Goal: Task Accomplishment & Management: Complete application form

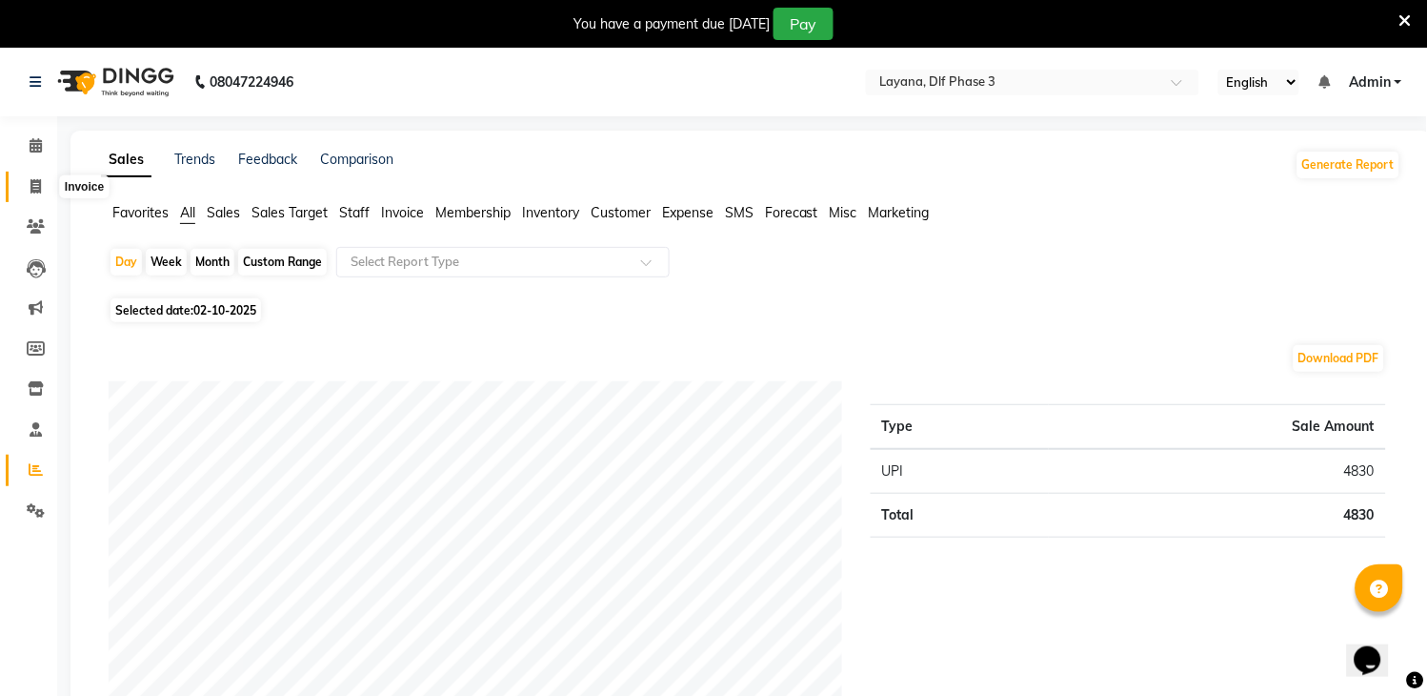
click at [26, 185] on span at bounding box center [35, 187] width 33 height 22
select select "service"
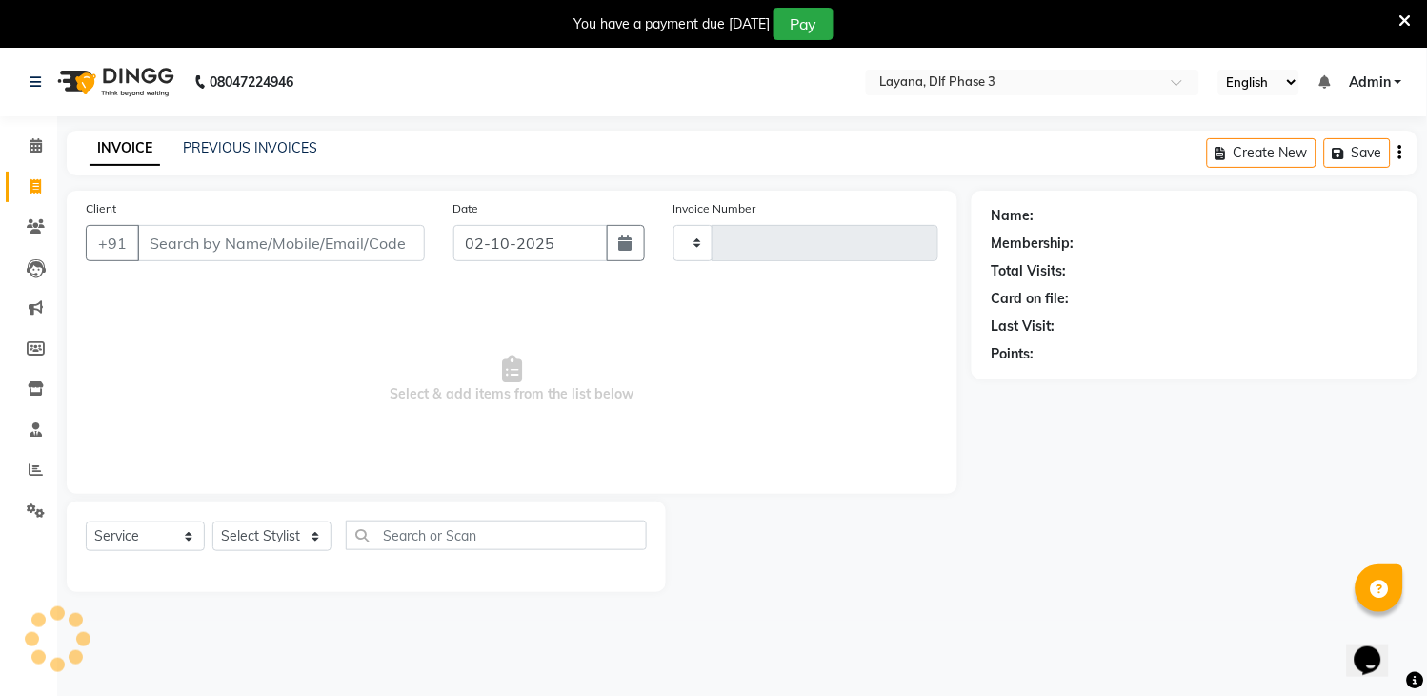
type input "3327"
select select "6973"
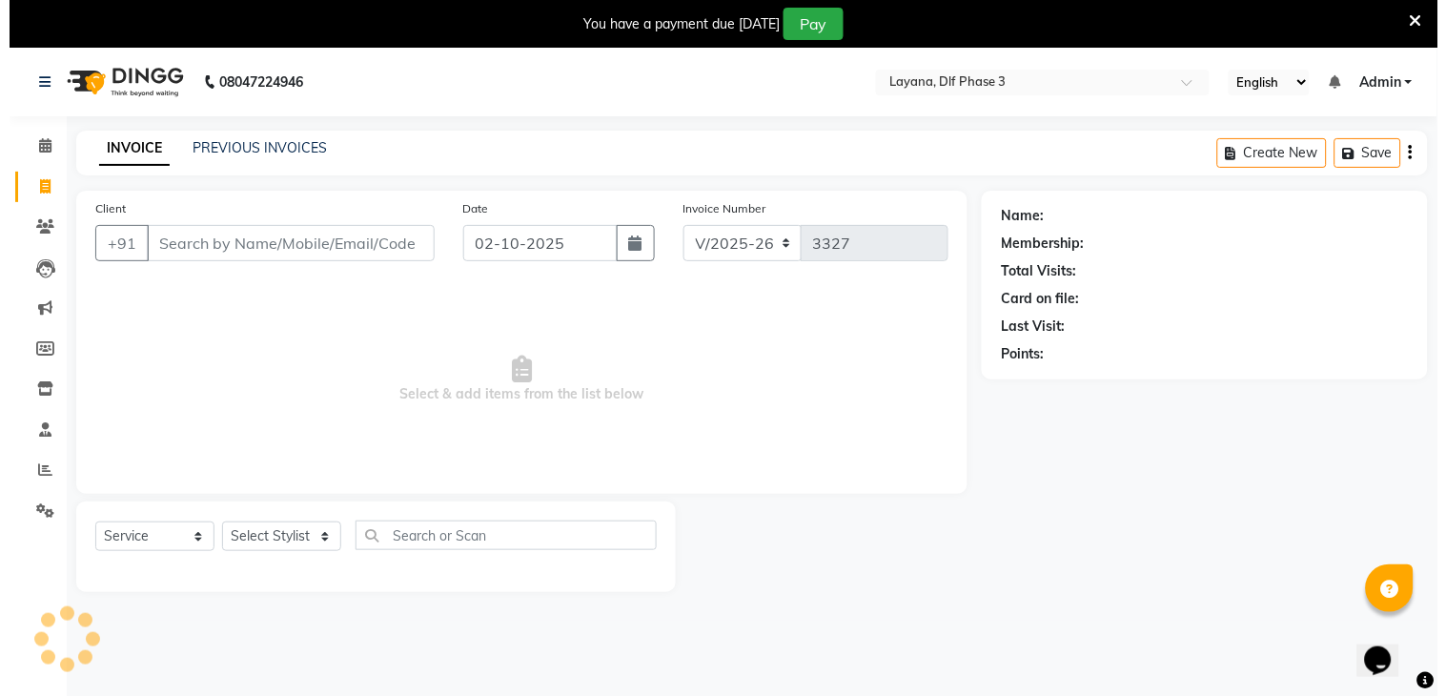
scroll to position [48, 0]
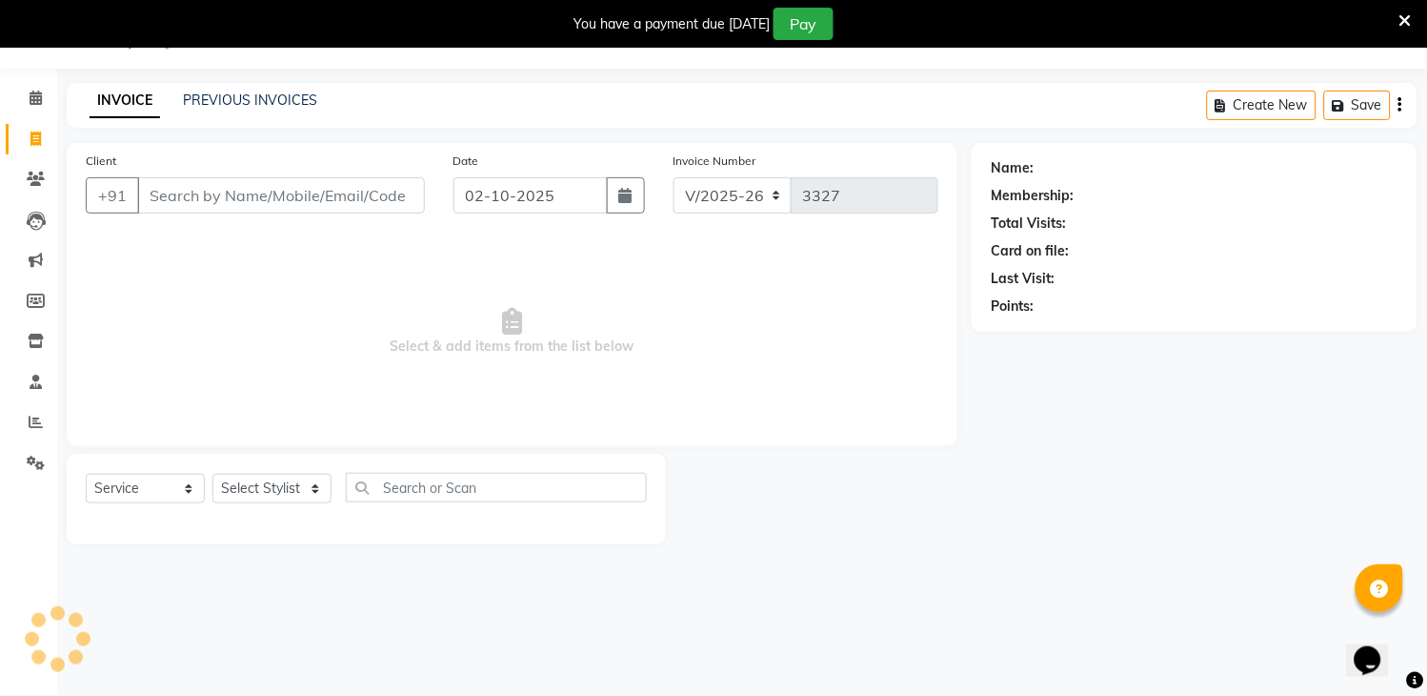
click at [217, 198] on input "Client" at bounding box center [281, 195] width 288 height 36
type input "98209838488"
click at [346, 186] on span "Add Client" at bounding box center [375, 195] width 75 height 19
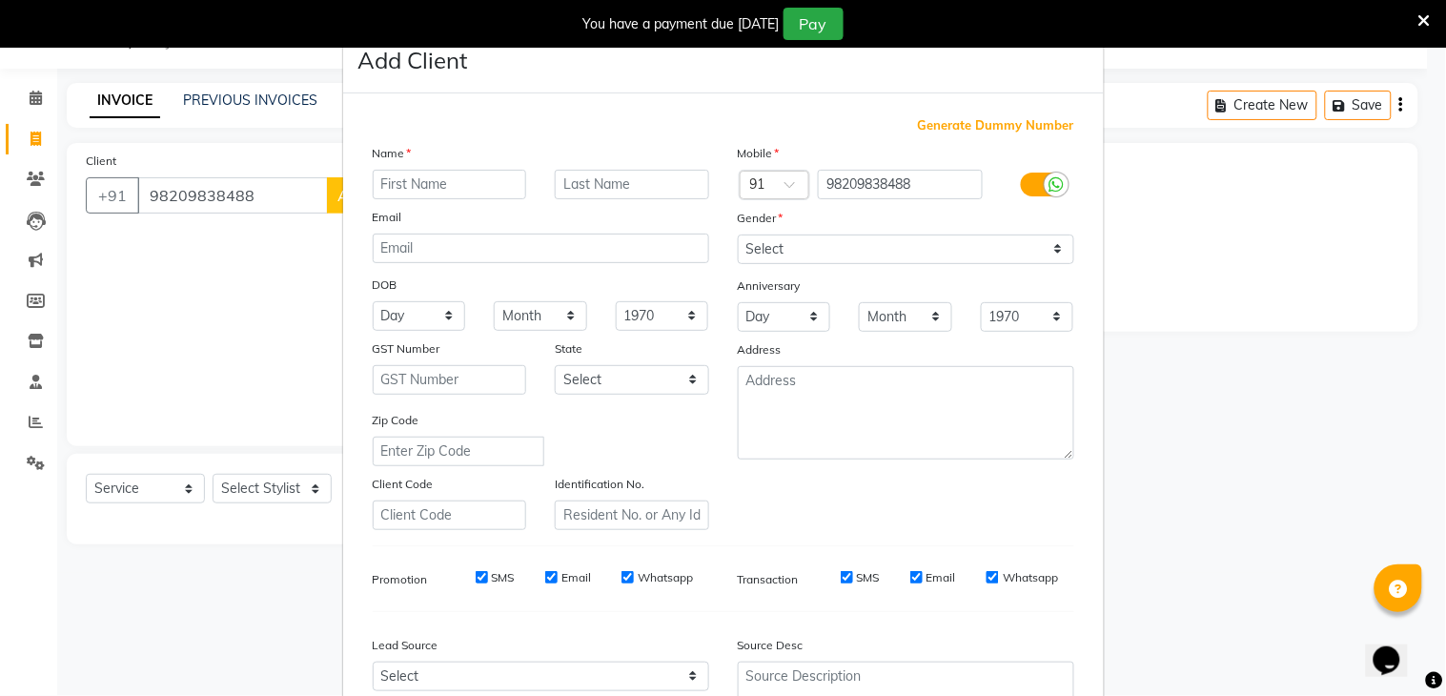
click at [432, 187] on input "text" at bounding box center [450, 185] width 154 height 30
type input "Lalit"
click at [911, 245] on select "Select [DEMOGRAPHIC_DATA] [DEMOGRAPHIC_DATA] Other Prefer Not To Say" at bounding box center [906, 249] width 336 height 30
select select "[DEMOGRAPHIC_DATA]"
click at [738, 234] on select "Select [DEMOGRAPHIC_DATA] [DEMOGRAPHIC_DATA] Other Prefer Not To Say" at bounding box center [906, 249] width 336 height 30
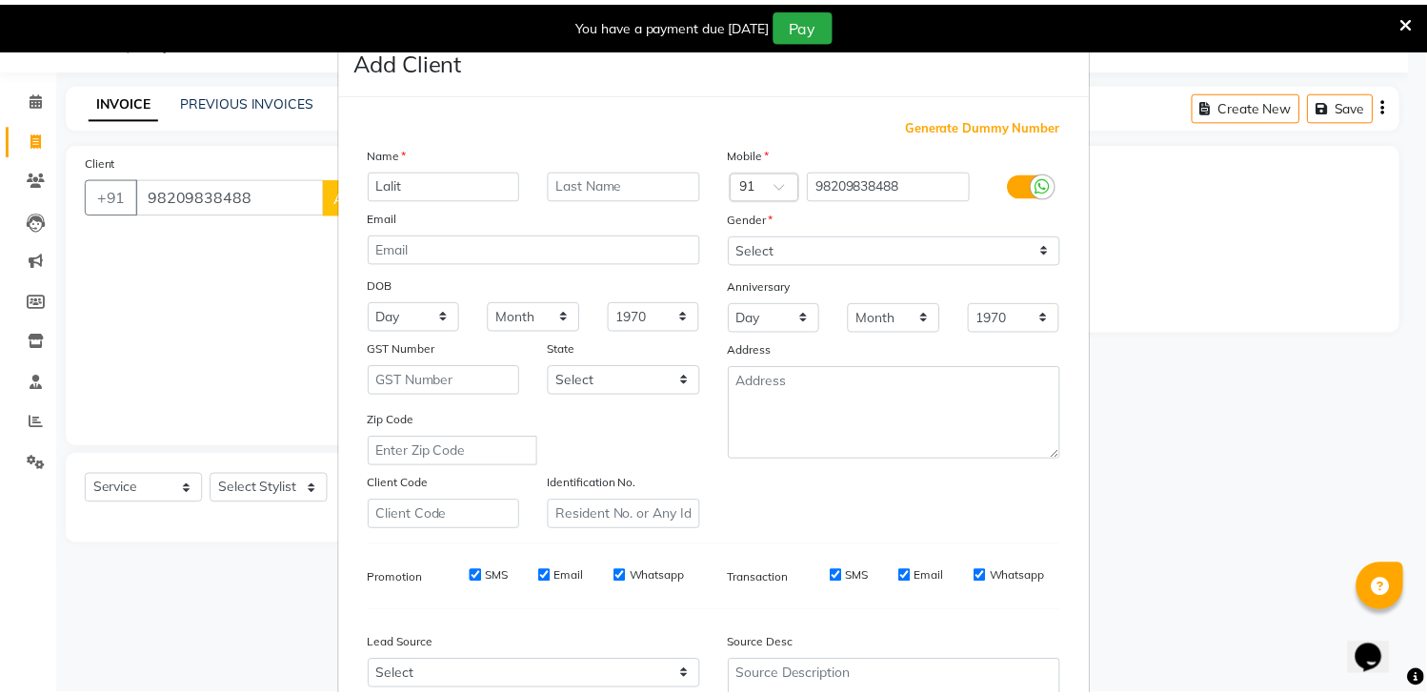
scroll to position [185, 0]
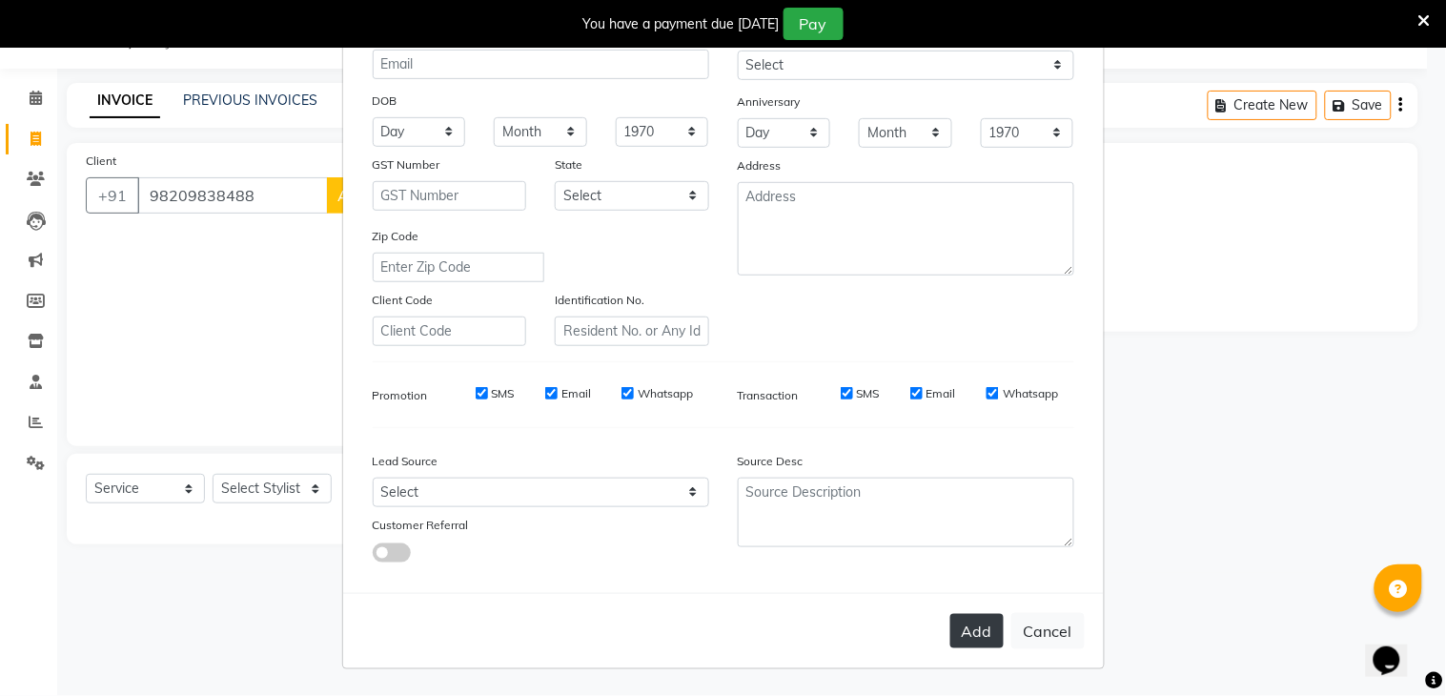
click at [974, 625] on button "Add" at bounding box center [976, 631] width 53 height 34
select select
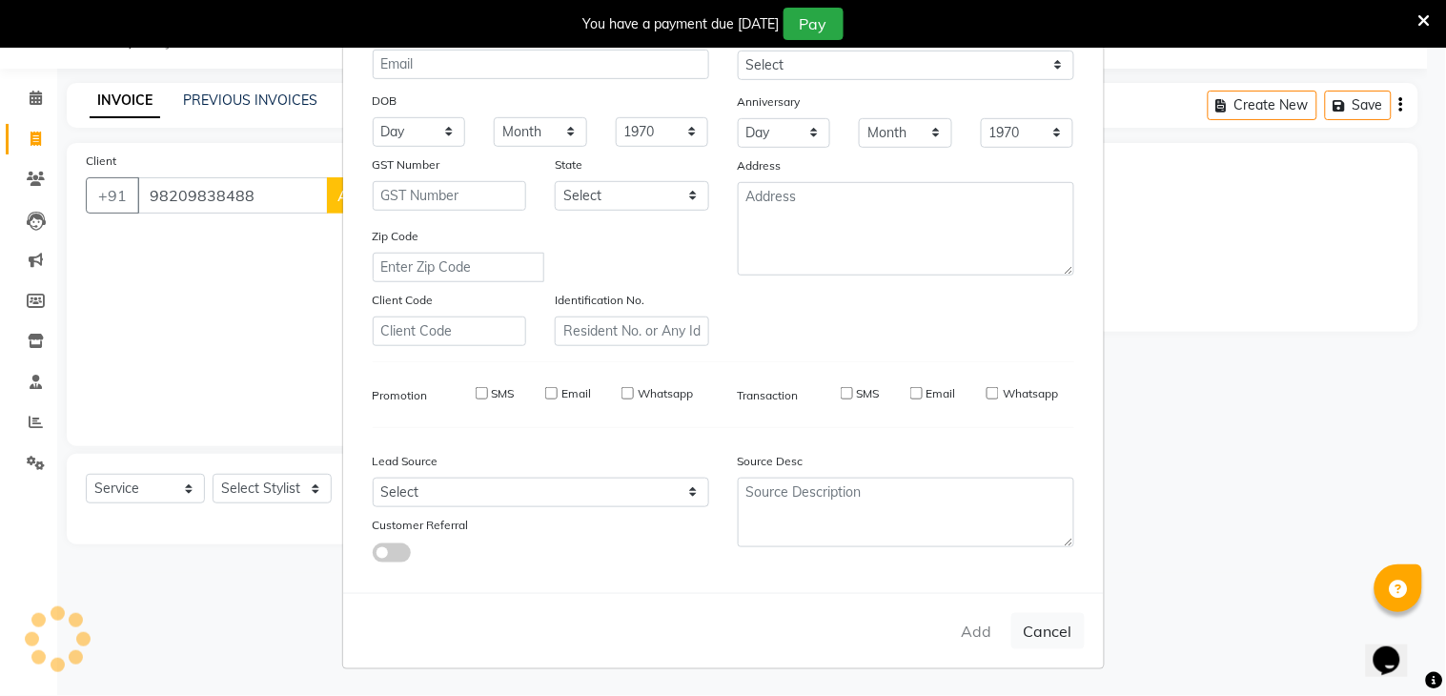
select select
checkbox input "false"
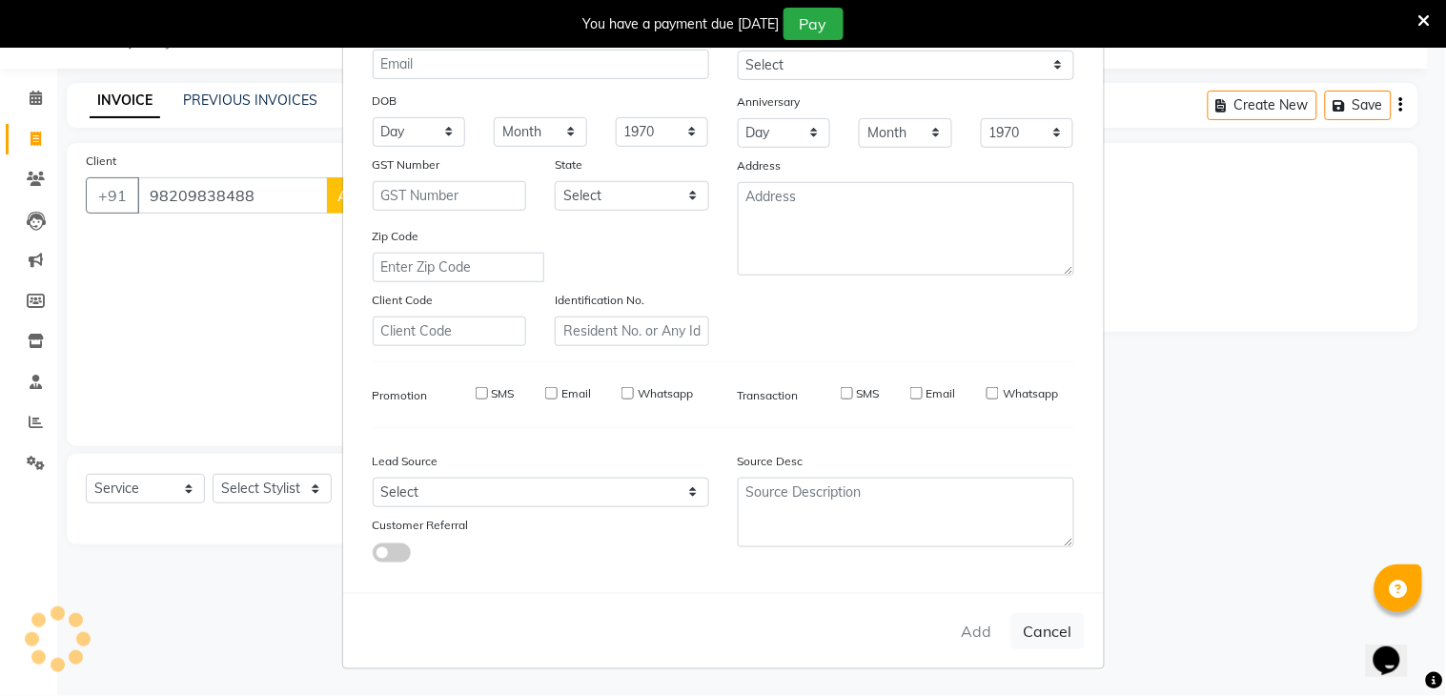
checkbox input "false"
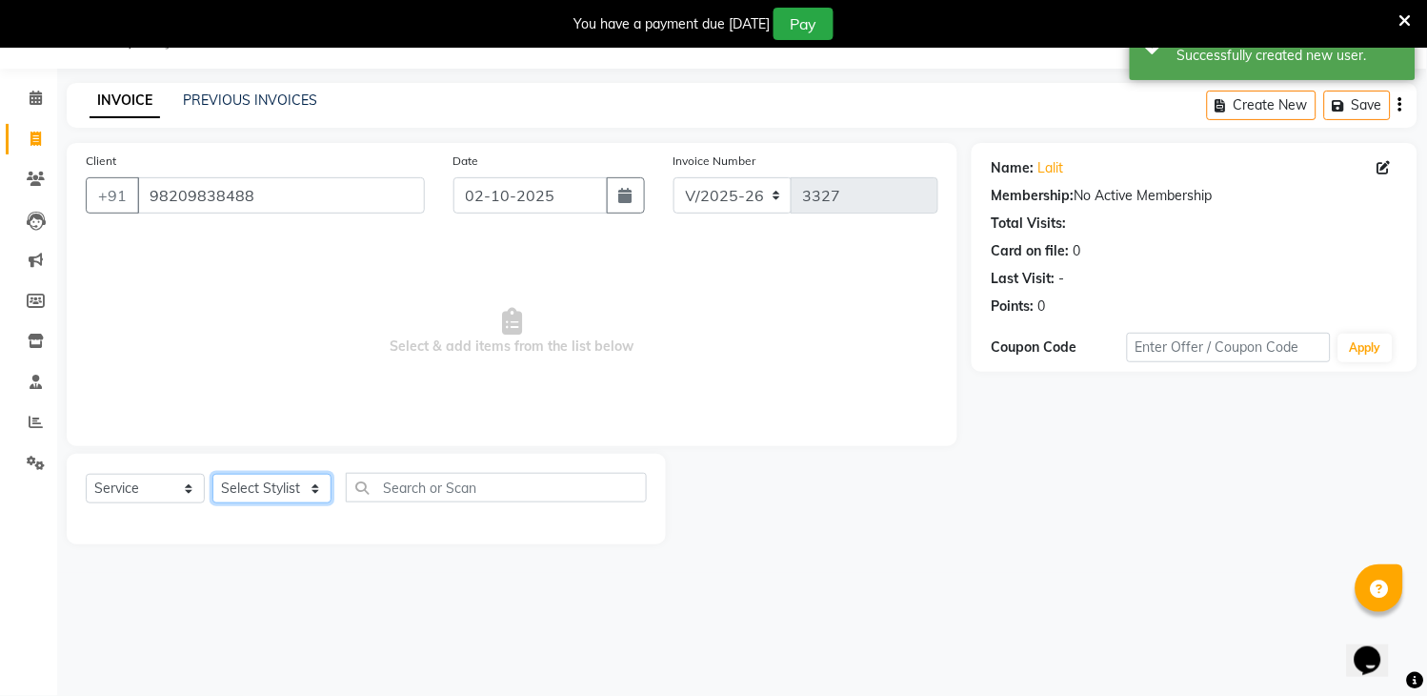
click at [260, 487] on select "Select Stylist [PERSON_NAME] [PERSON_NAME] kamal [DATE][PERSON_NAME] krishna [P…" at bounding box center [271, 489] width 119 height 30
select select "57667"
click at [212, 475] on select "Select Stylist [PERSON_NAME] [PERSON_NAME] kamal [DATE][PERSON_NAME] krishna [P…" at bounding box center [271, 489] width 119 height 30
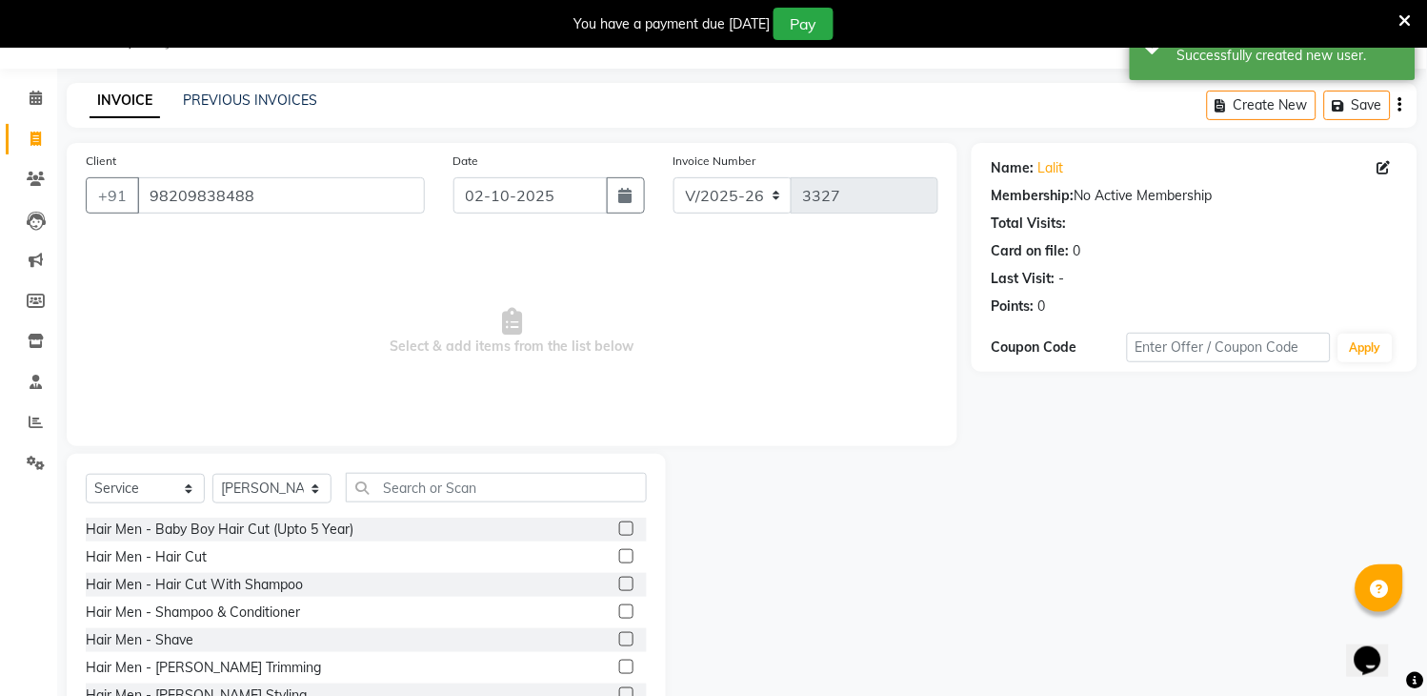
click at [619, 556] on label at bounding box center [626, 556] width 14 height 14
click at [619, 556] on input "checkbox" at bounding box center [625, 557] width 12 height 12
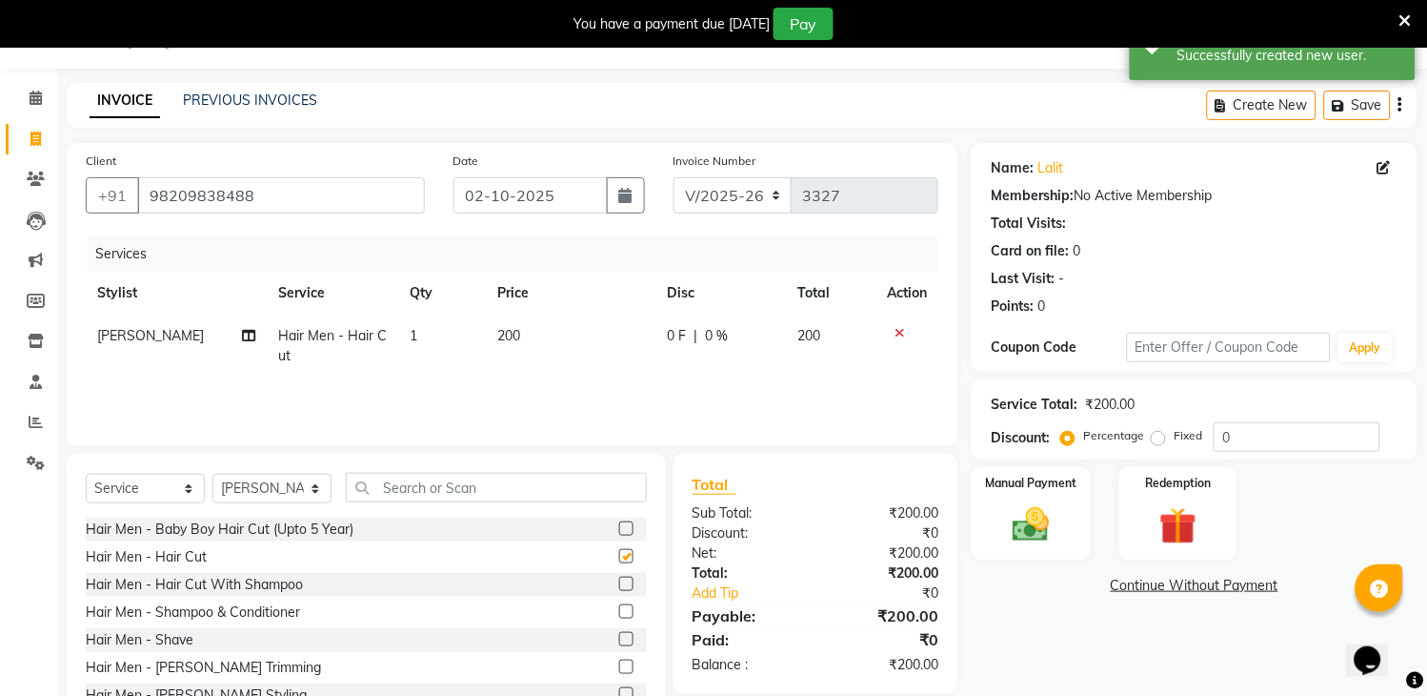
checkbox input "false"
click at [582, 487] on input "text" at bounding box center [496, 488] width 301 height 30
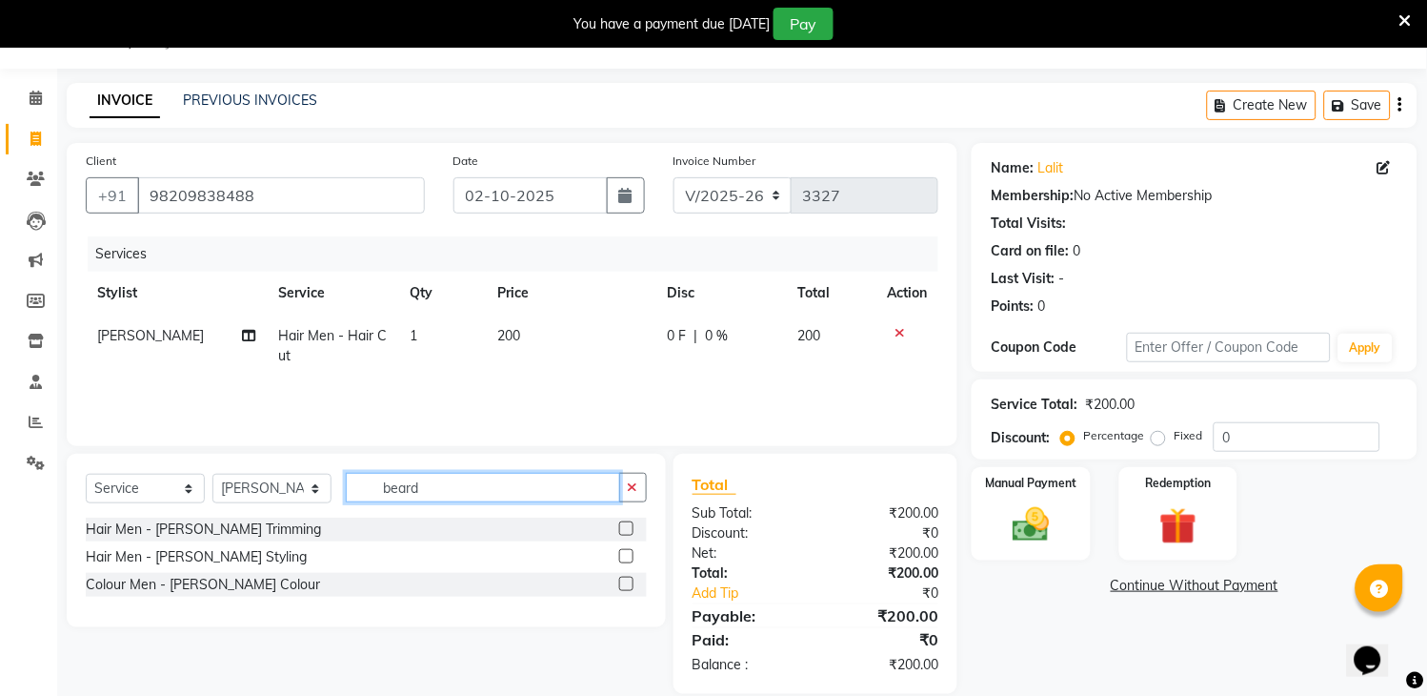
type input "beard"
click at [626, 549] on label at bounding box center [626, 556] width 14 height 14
click at [626, 551] on input "checkbox" at bounding box center [625, 557] width 12 height 12
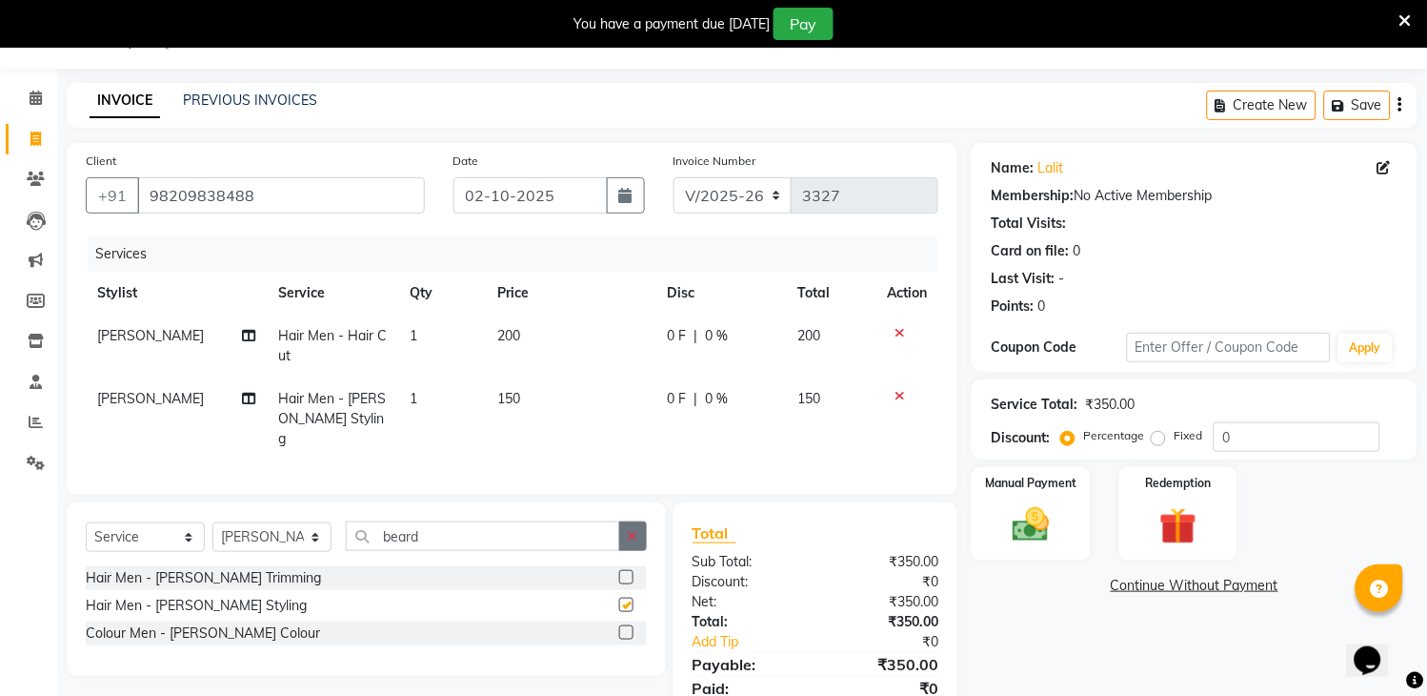
checkbox input "false"
click at [640, 530] on button "button" at bounding box center [633, 536] width 28 height 30
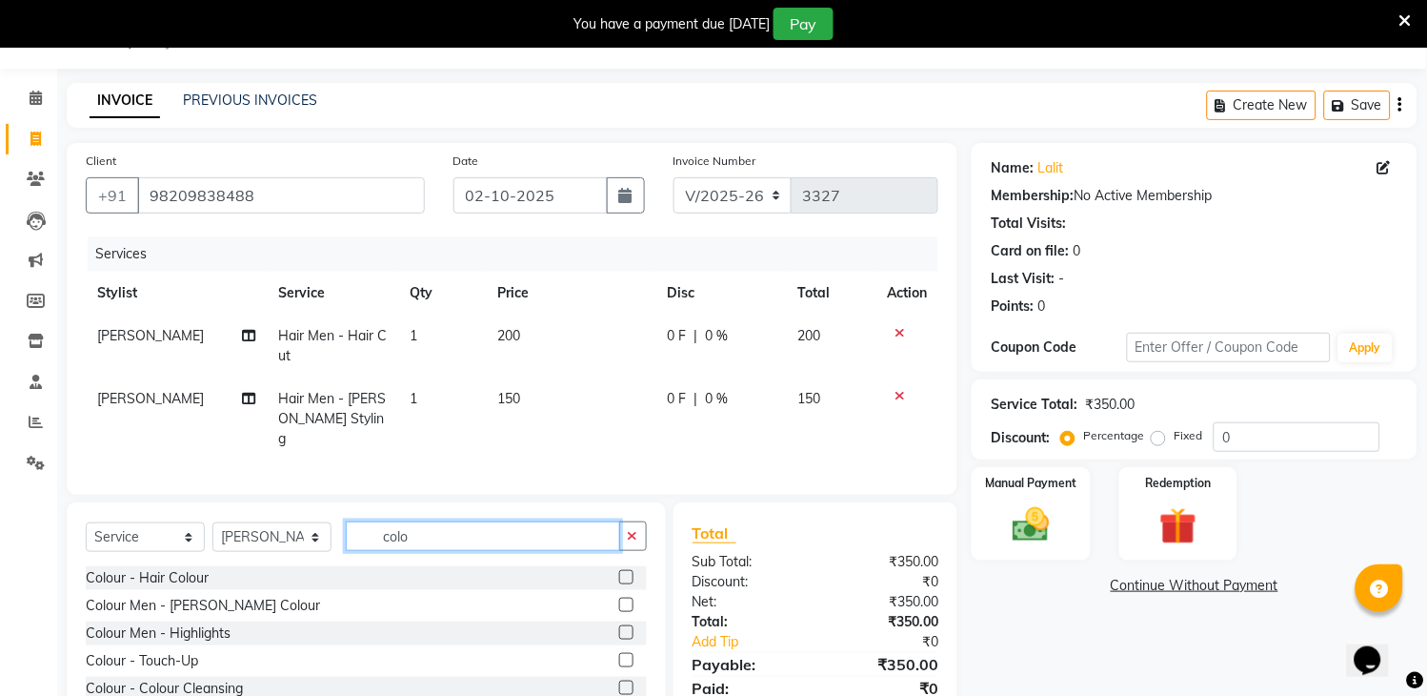
type input "colo"
click at [619, 574] on label at bounding box center [626, 577] width 14 height 14
click at [619, 574] on input "checkbox" at bounding box center [625, 578] width 12 height 12
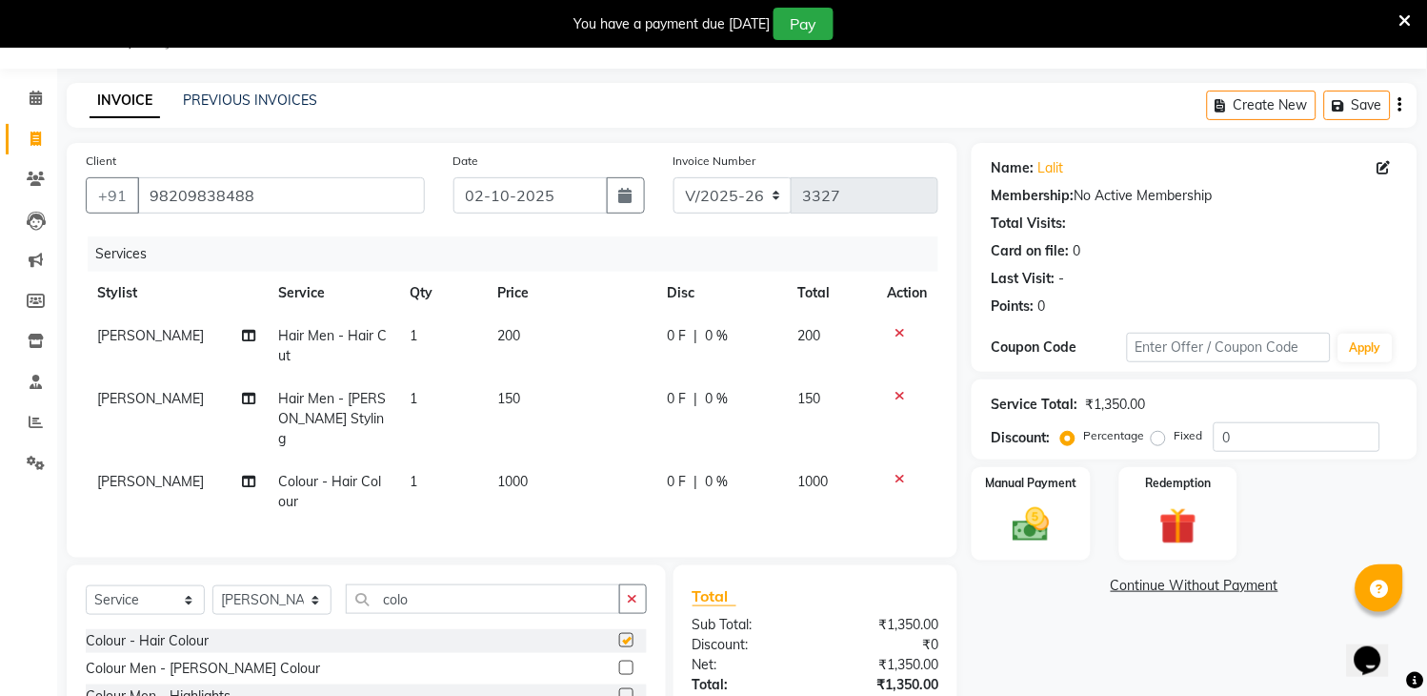
checkbox input "false"
click at [672, 414] on td "0 F | 0 %" at bounding box center [722, 418] width 131 height 83
select select "57667"
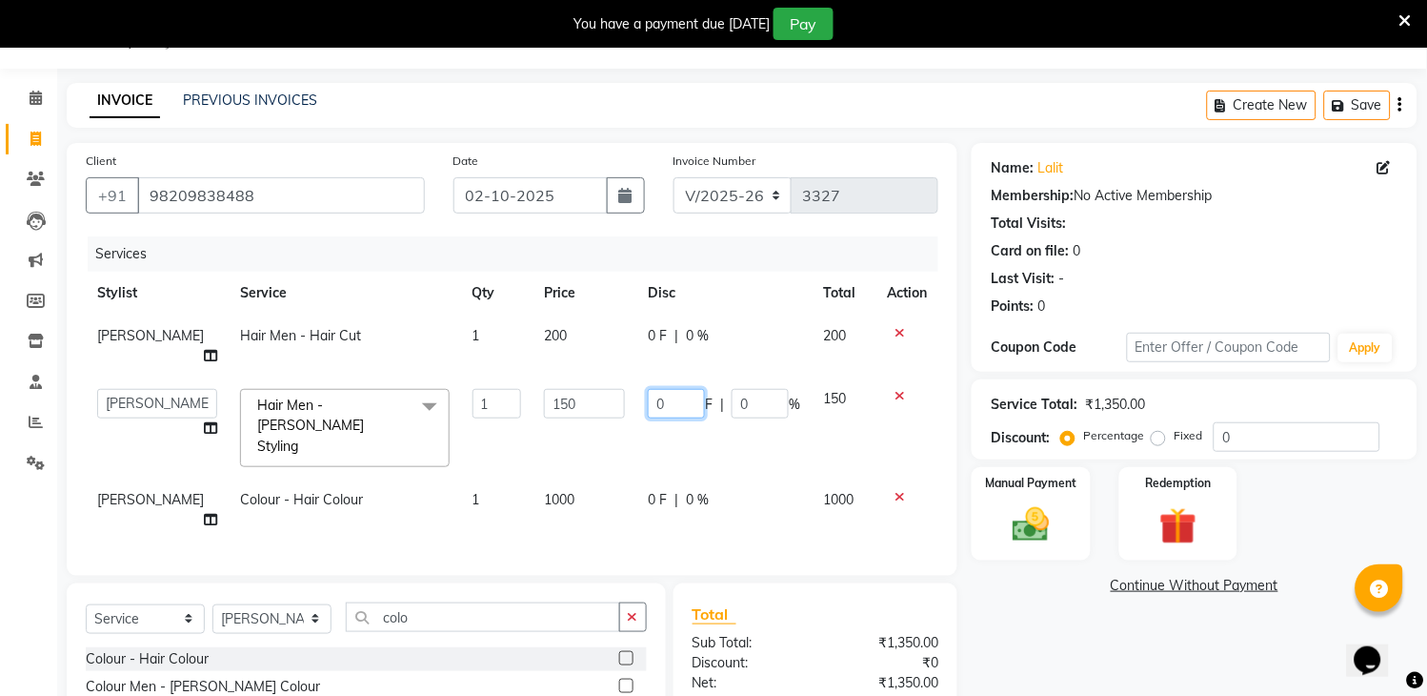
click at [674, 389] on input "0" at bounding box center [676, 404] width 57 height 30
type input "50"
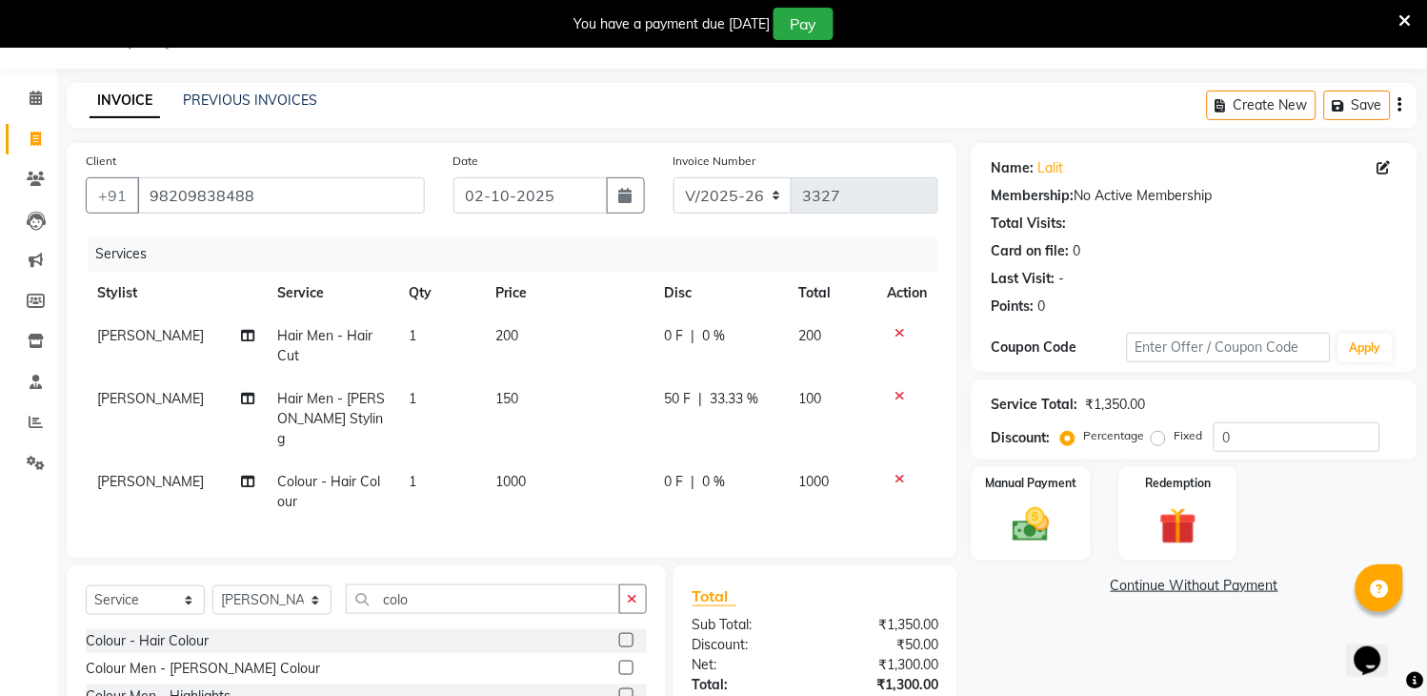
click at [703, 417] on td "50 F | 33.33 %" at bounding box center [720, 418] width 134 height 83
select select "57667"
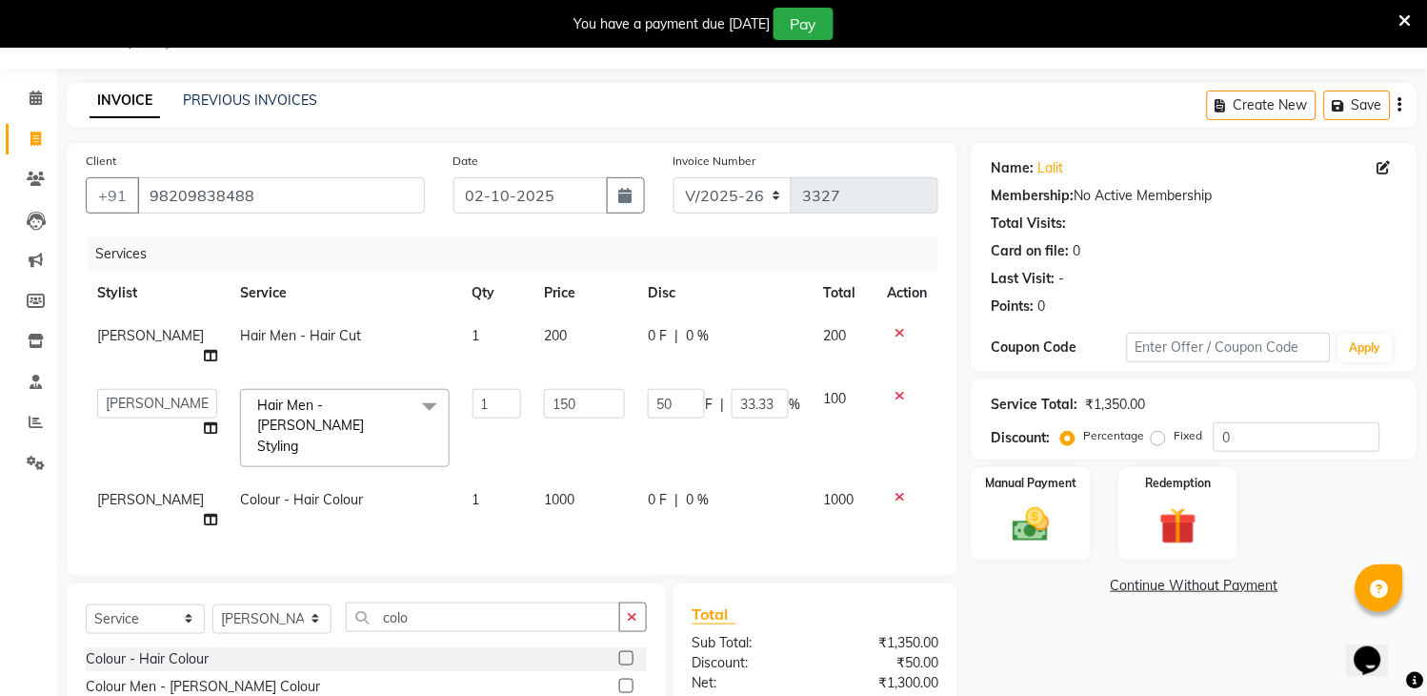
scroll to position [150, 0]
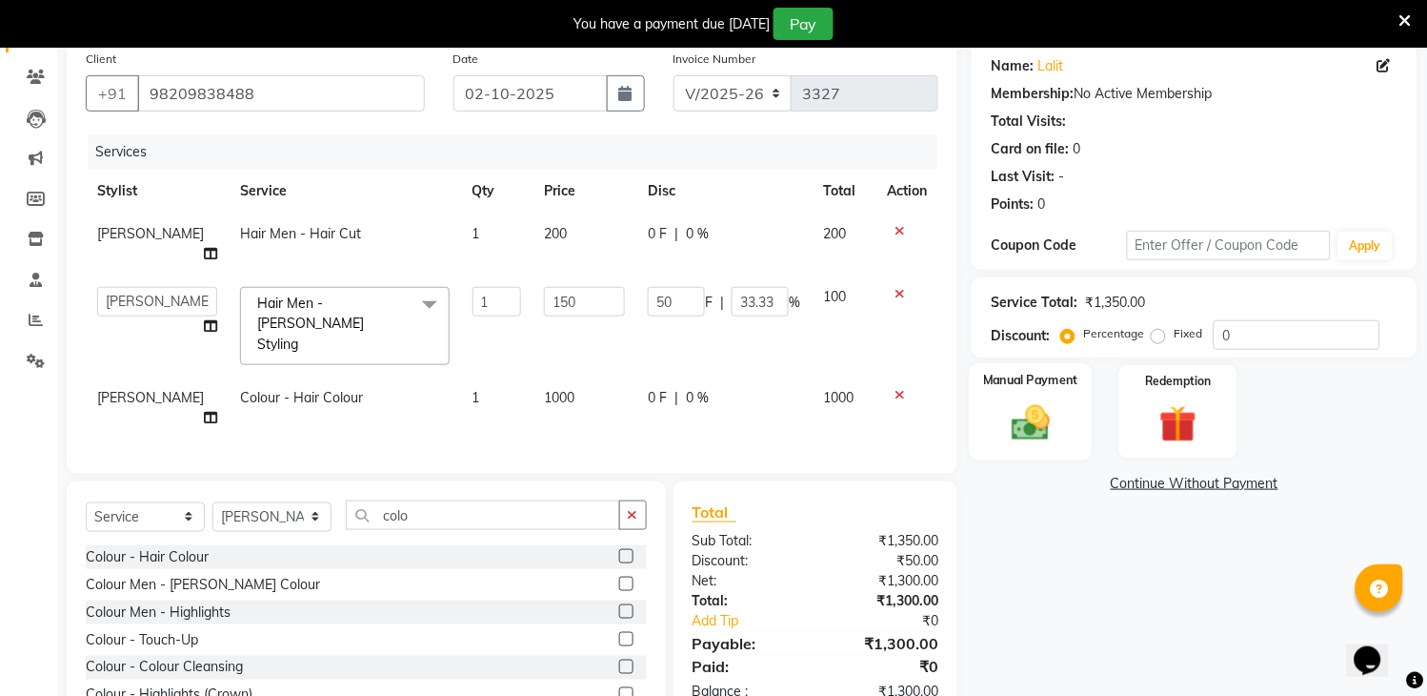
click at [1058, 431] on img at bounding box center [1032, 423] width 63 height 45
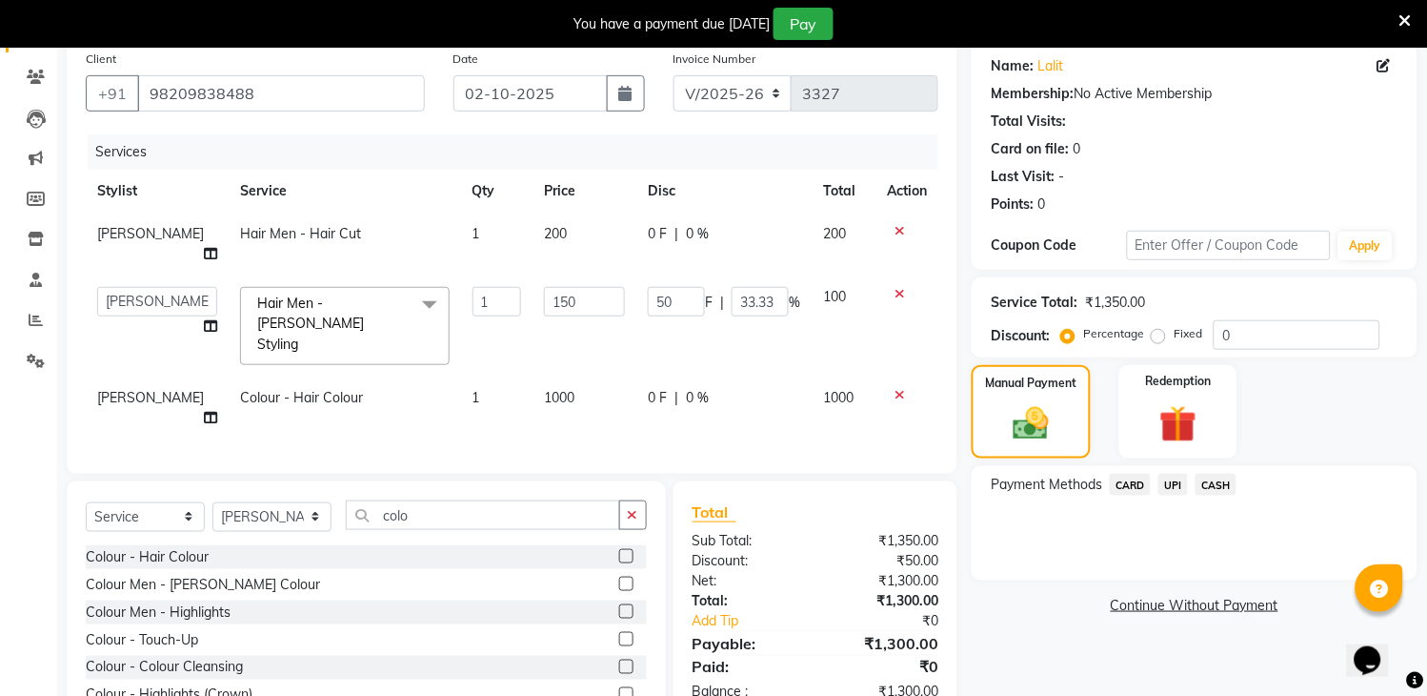
click at [1173, 477] on span "UPI" at bounding box center [1174, 485] width 30 height 22
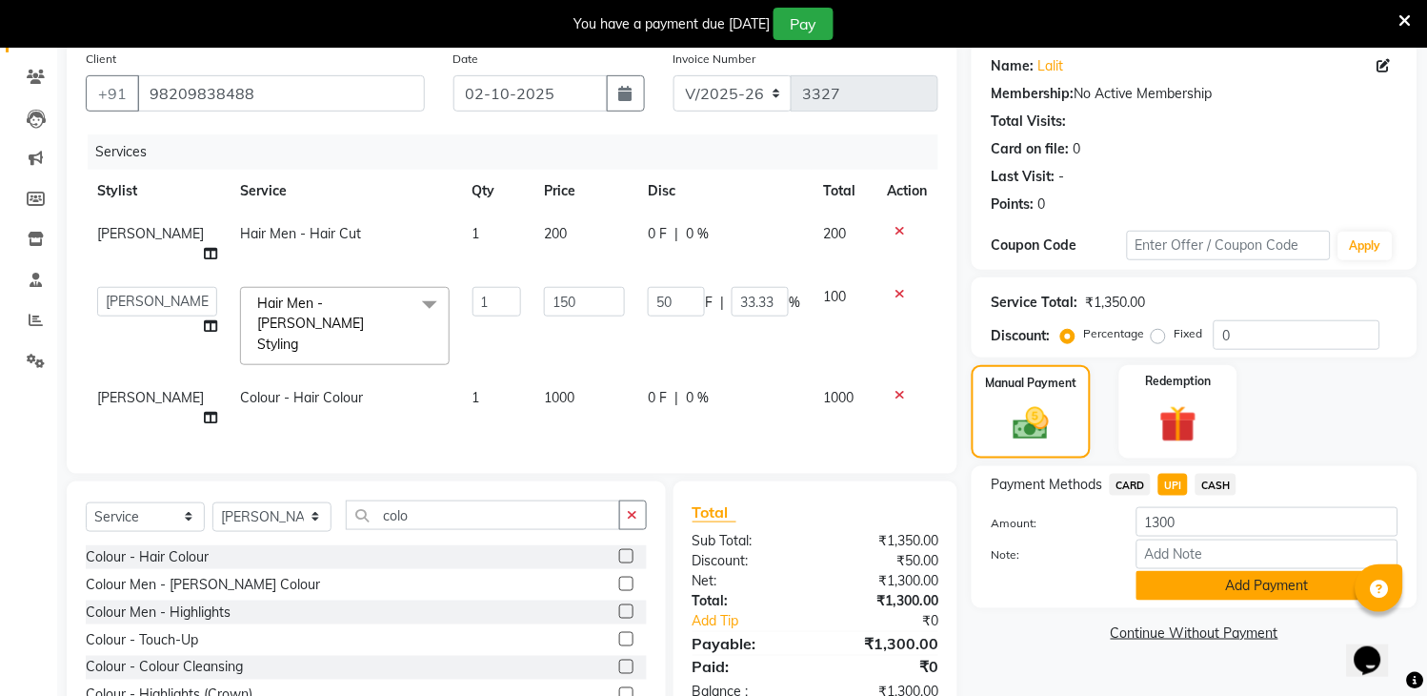
click at [1213, 577] on button "Add Payment" at bounding box center [1268, 586] width 262 height 30
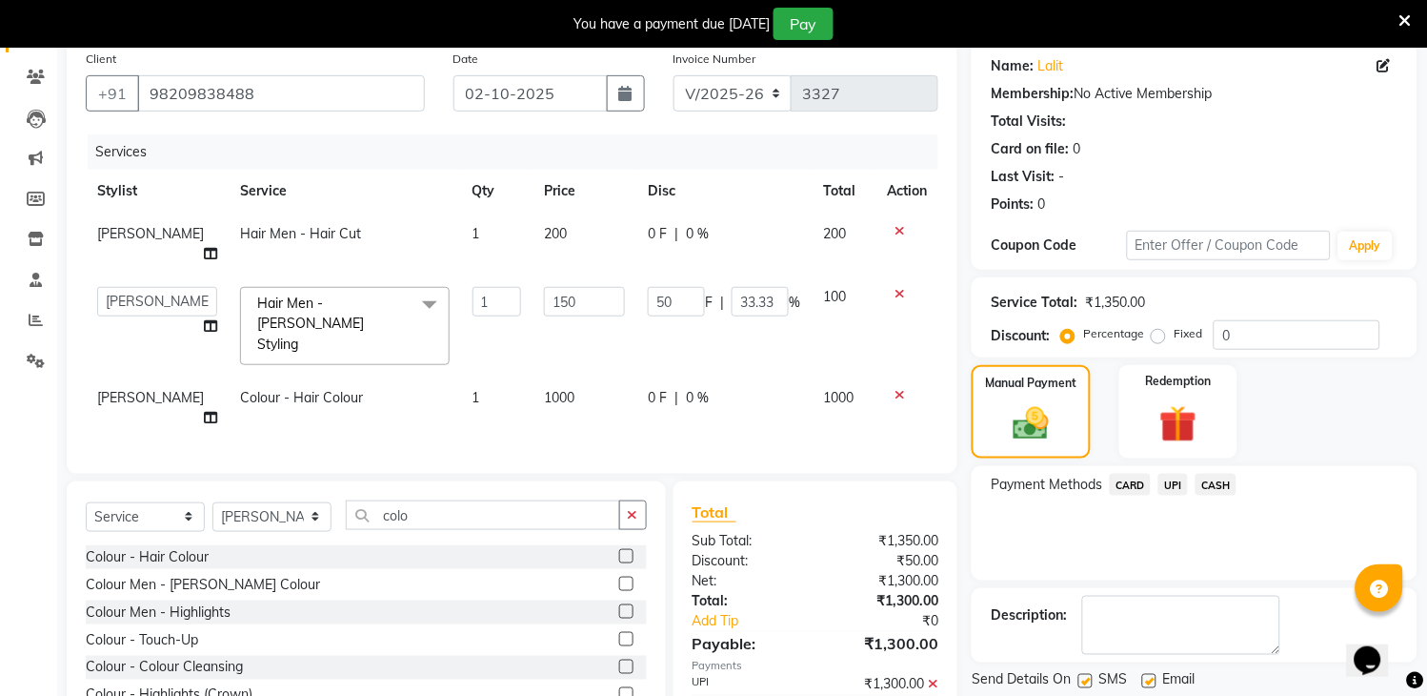
scroll to position [210, 0]
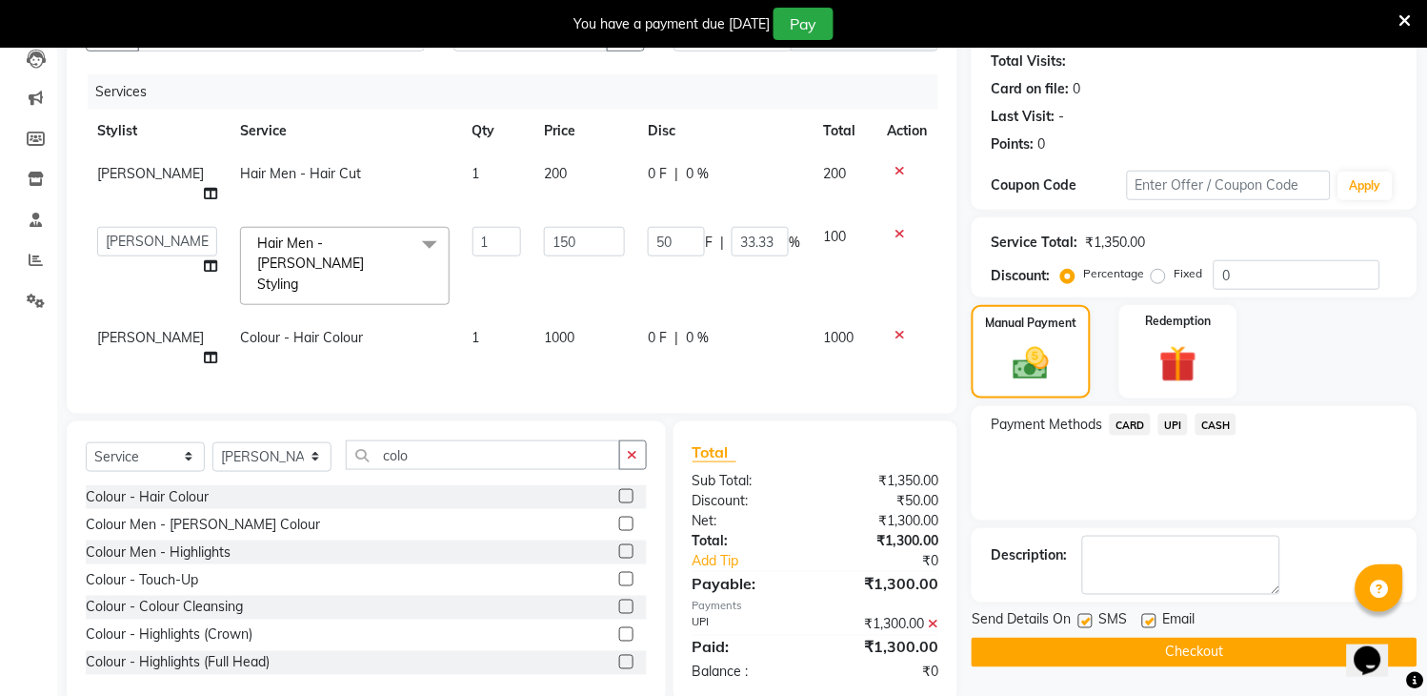
click at [1273, 640] on button "Checkout" at bounding box center [1195, 652] width 446 height 30
